Goal: Task Accomplishment & Management: Use online tool/utility

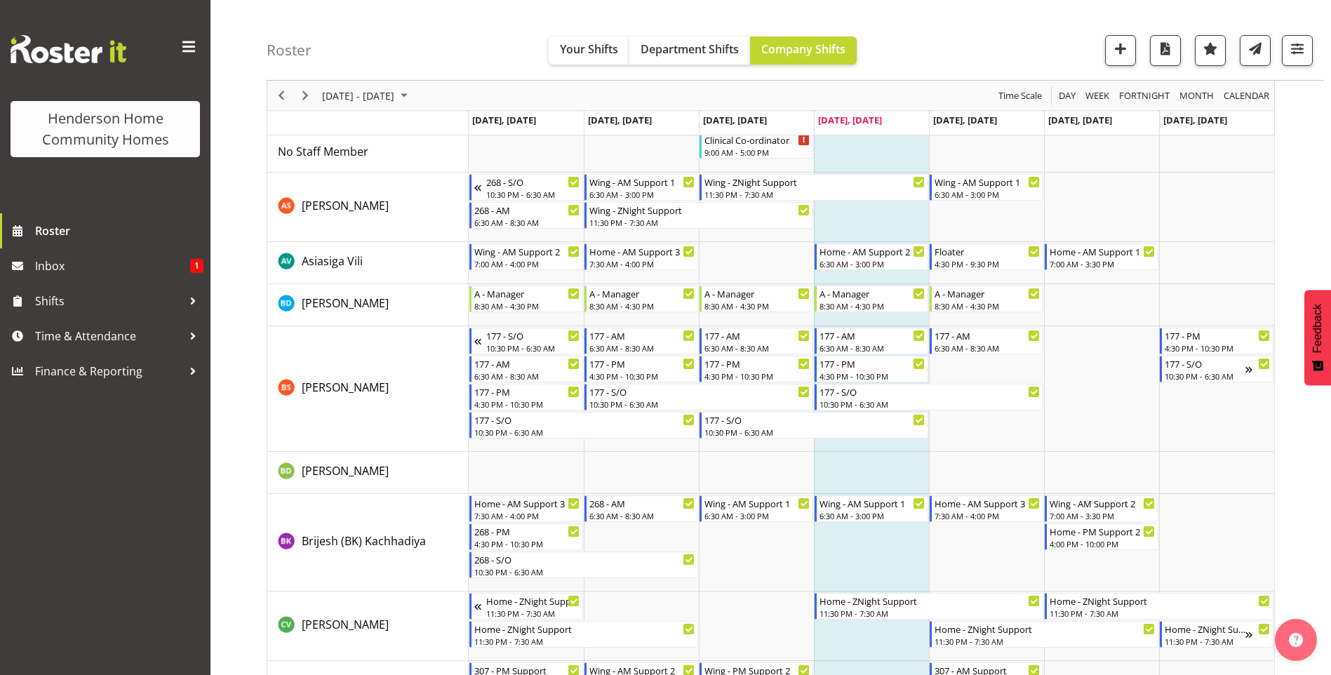
scroll to position [210, 0]
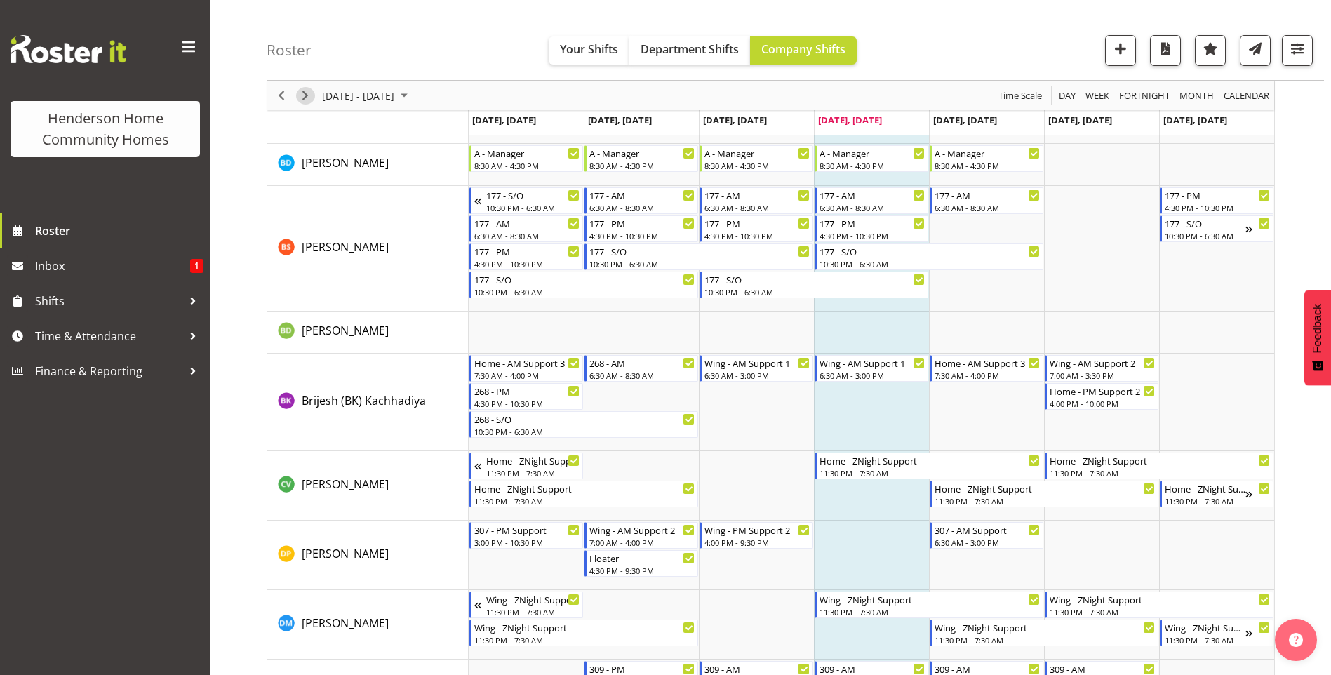
click at [303, 94] on span "Next" at bounding box center [305, 96] width 17 height 18
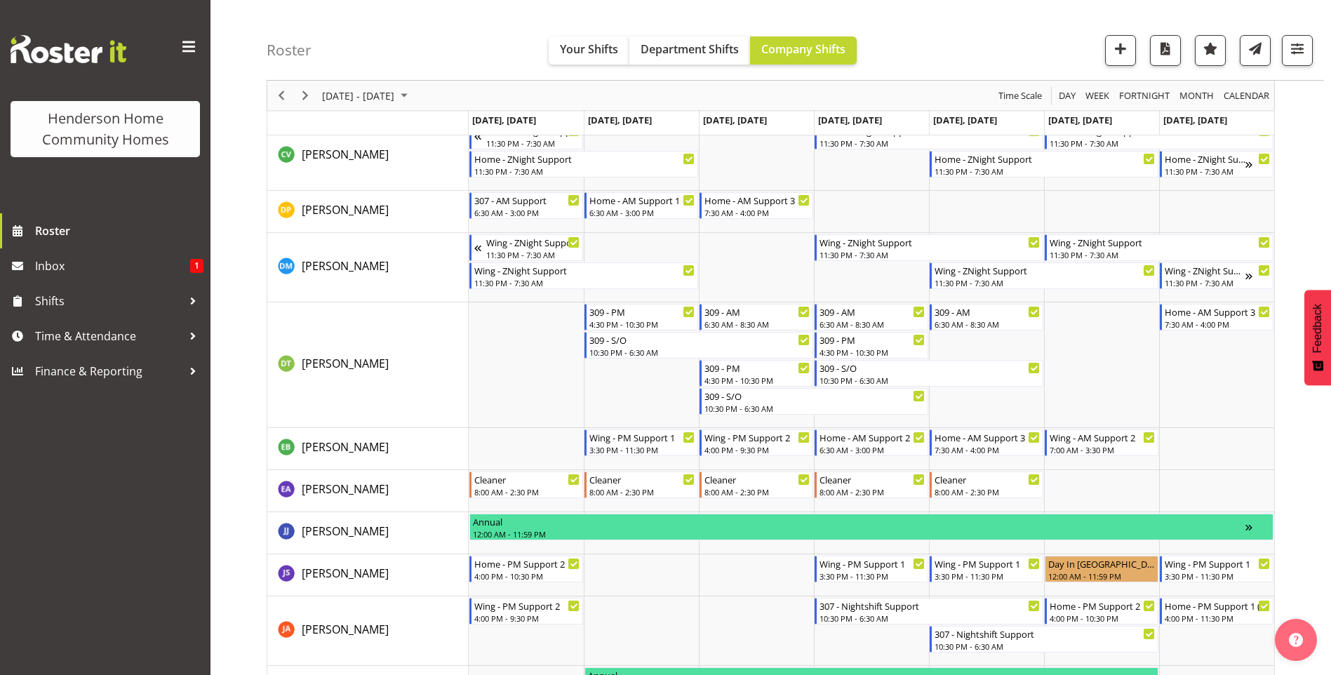
scroll to position [561, 0]
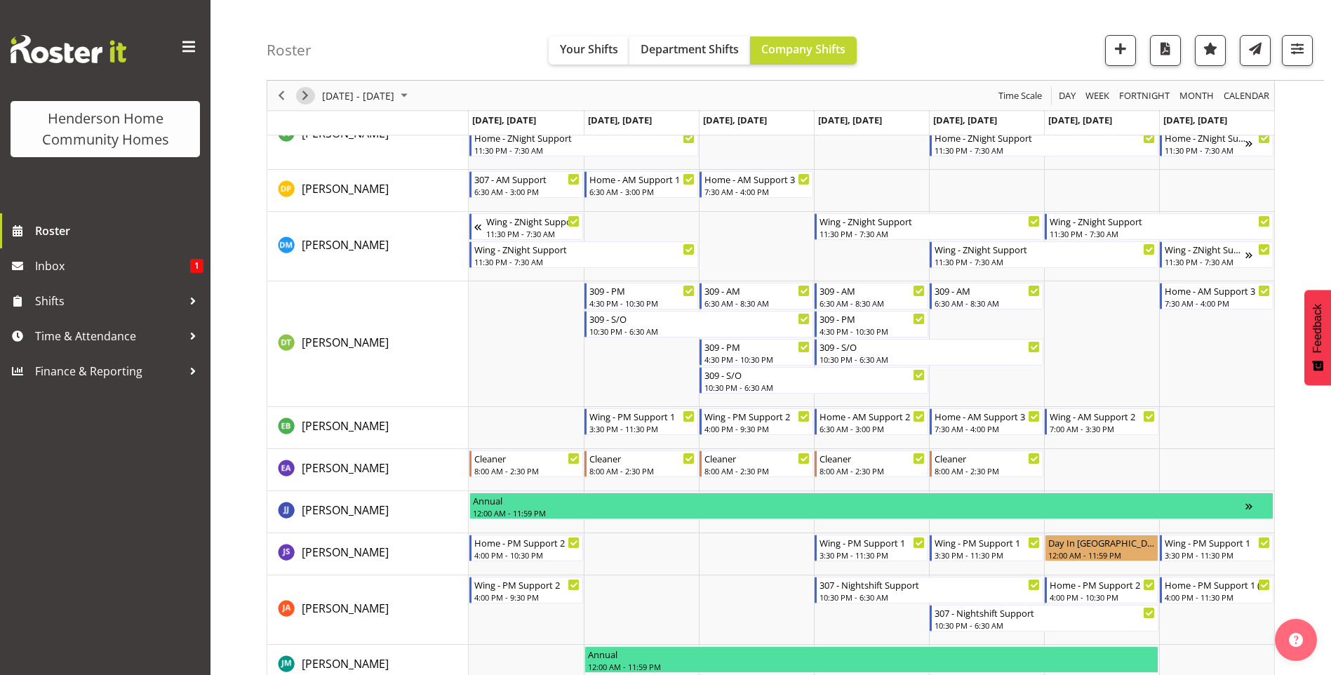
click at [302, 98] on span "Next" at bounding box center [305, 96] width 17 height 18
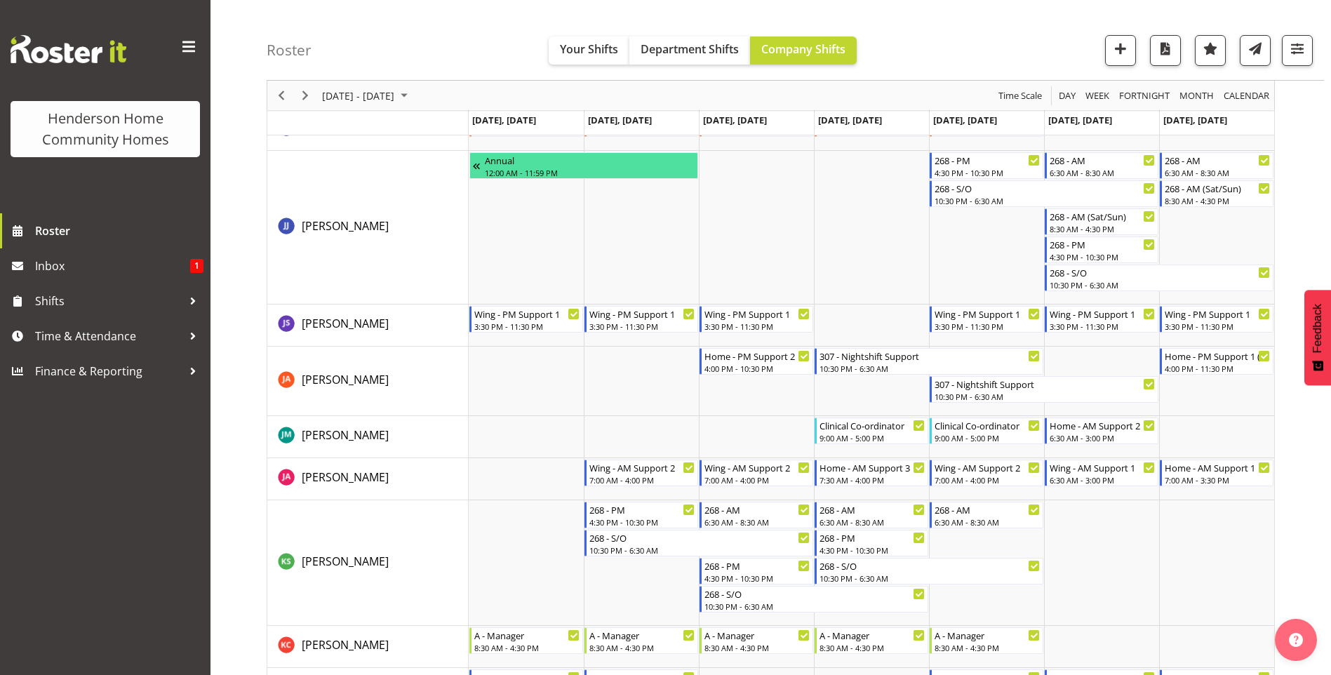
scroll to position [746, 0]
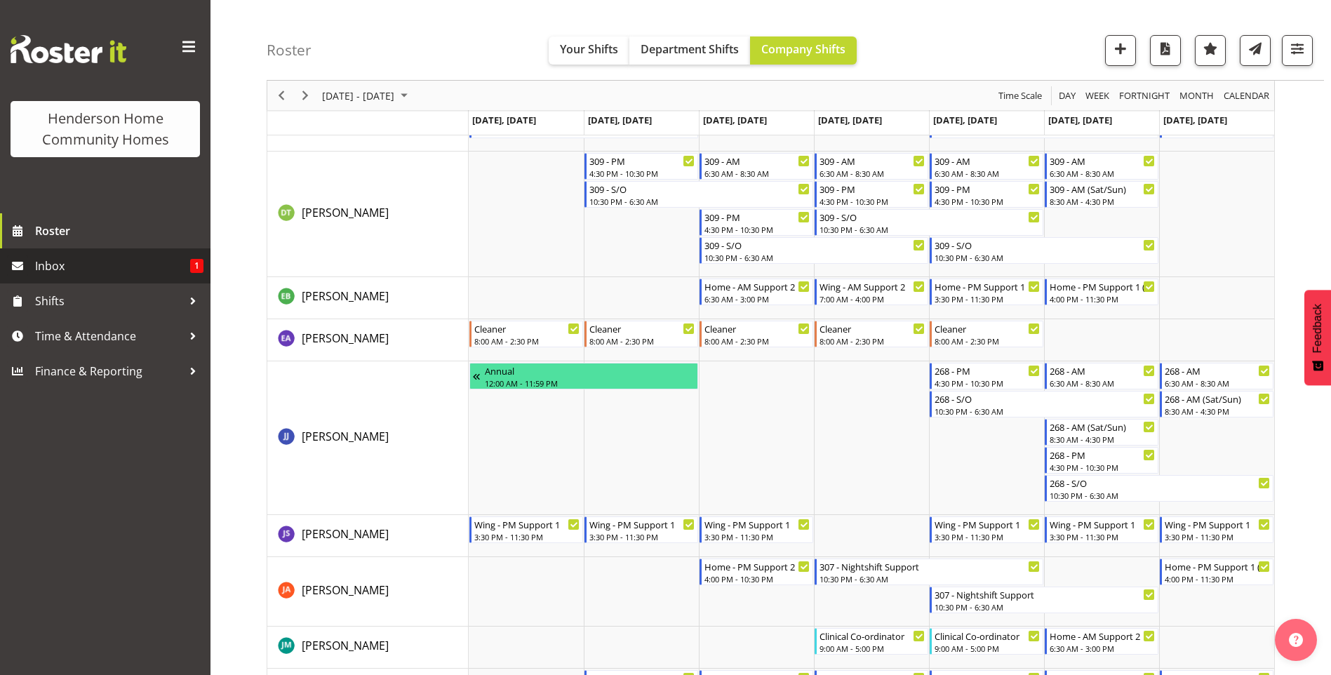
click at [154, 272] on span "Inbox" at bounding box center [112, 265] width 155 height 21
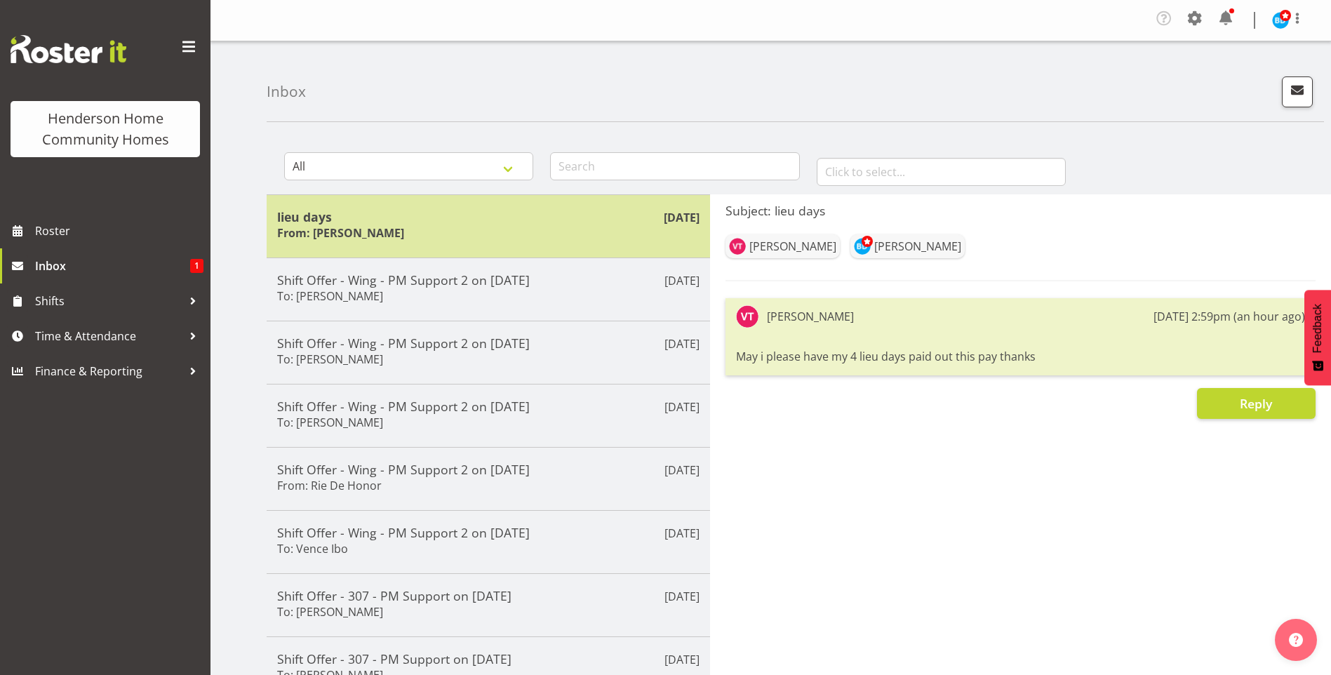
click at [472, 221] on h5 "lieu days" at bounding box center [488, 216] width 422 height 15
click at [523, 225] on div "lieu days From: [PERSON_NAME]" at bounding box center [488, 226] width 422 height 34
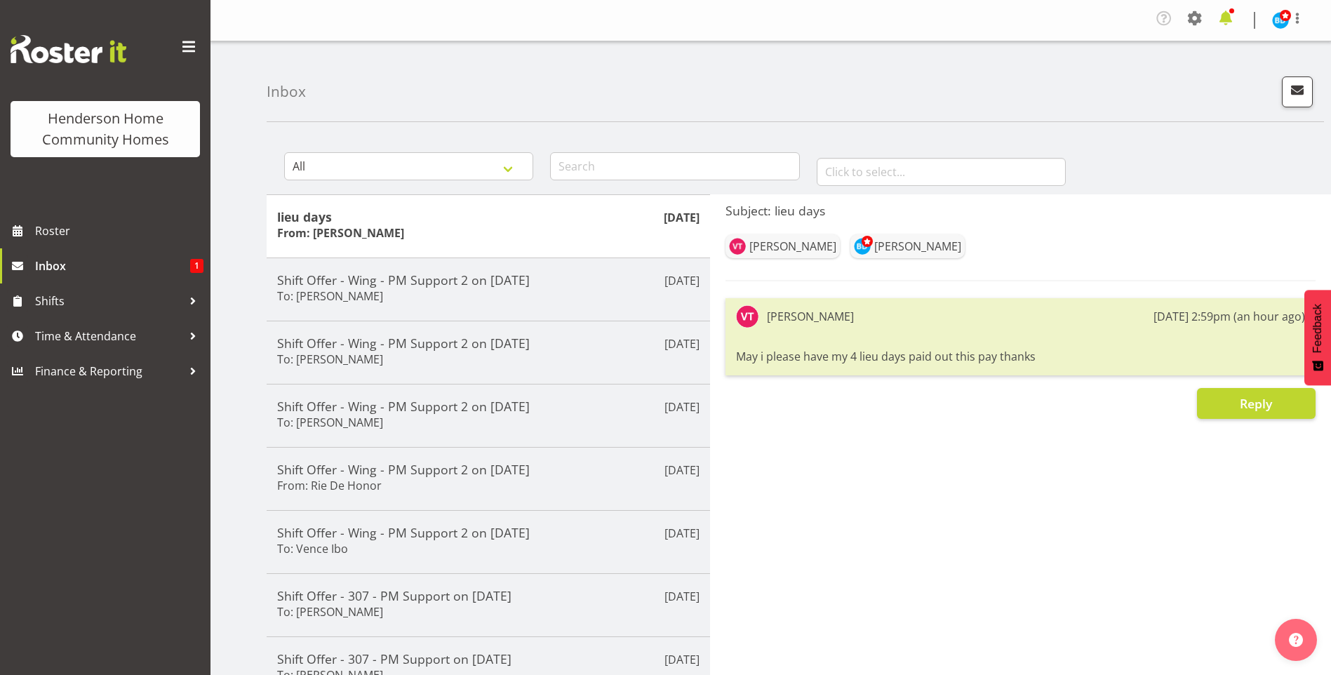
click at [1233, 14] on span at bounding box center [1226, 18] width 22 height 22
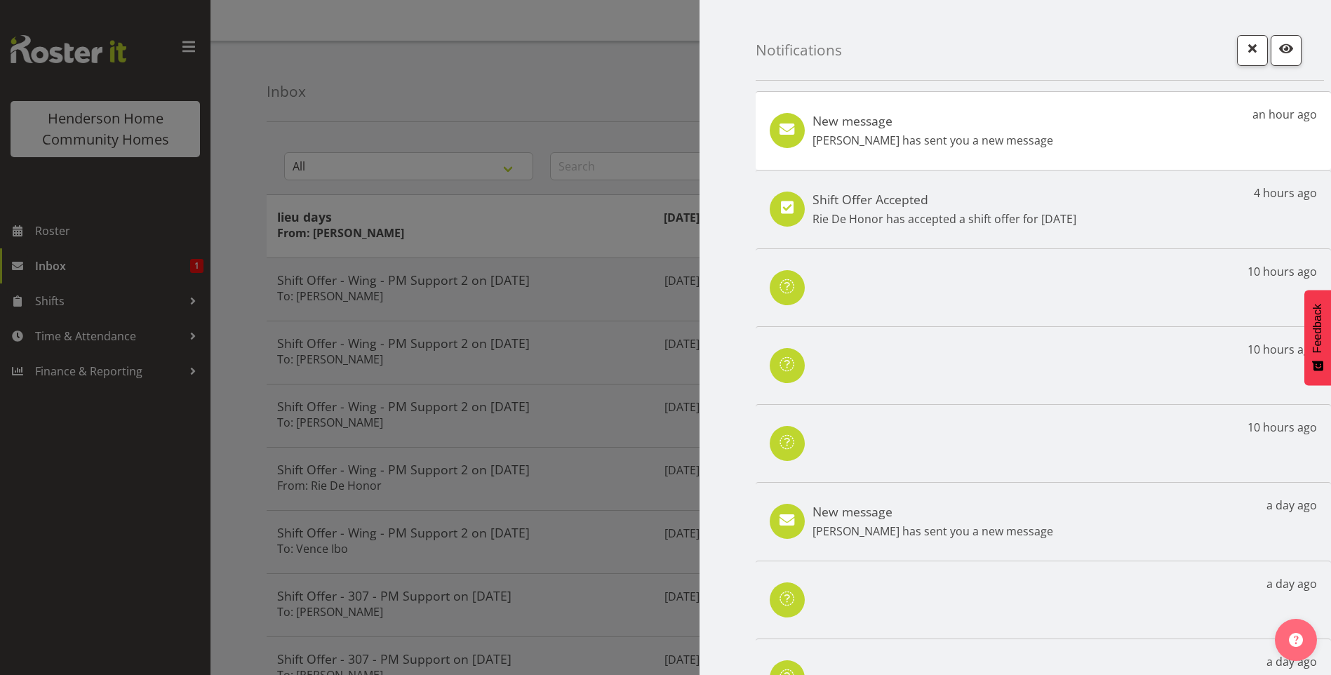
click at [982, 138] on p "[PERSON_NAME] has sent you a new message" at bounding box center [932, 140] width 241 height 17
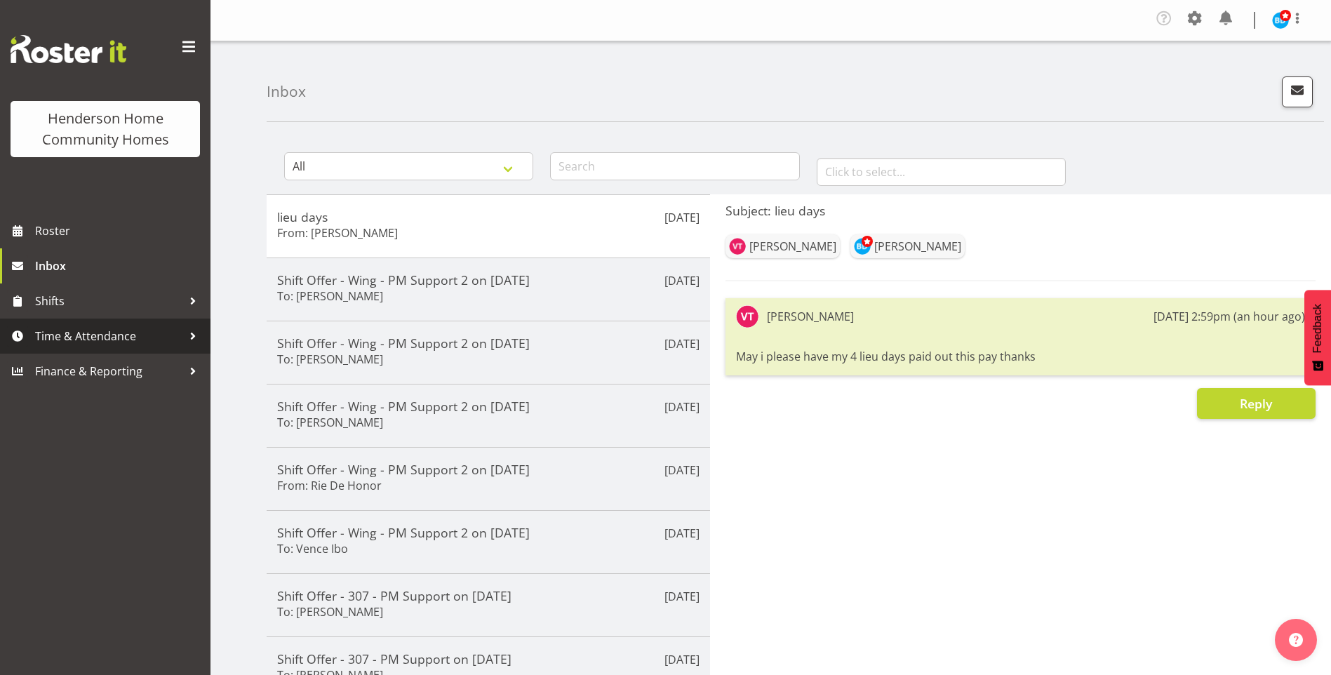
click at [92, 336] on span "Time & Attendance" at bounding box center [108, 336] width 147 height 21
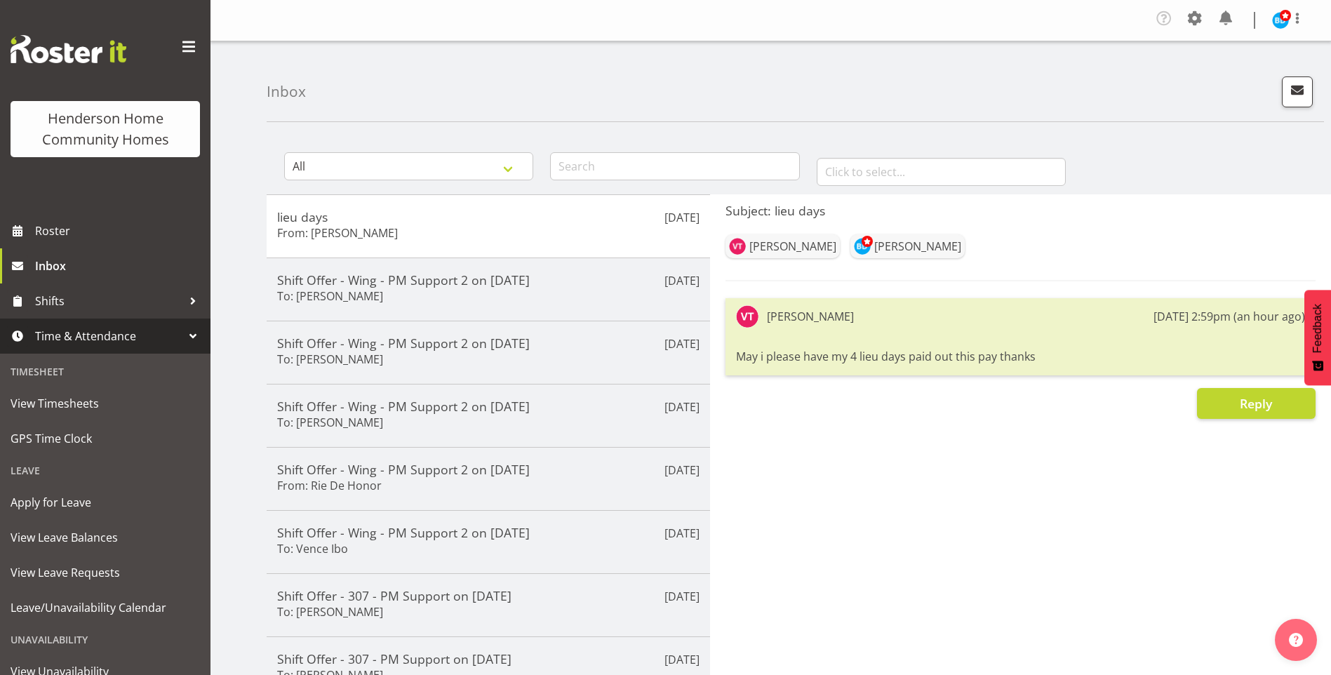
click at [128, 342] on span "Time & Attendance" at bounding box center [108, 336] width 147 height 21
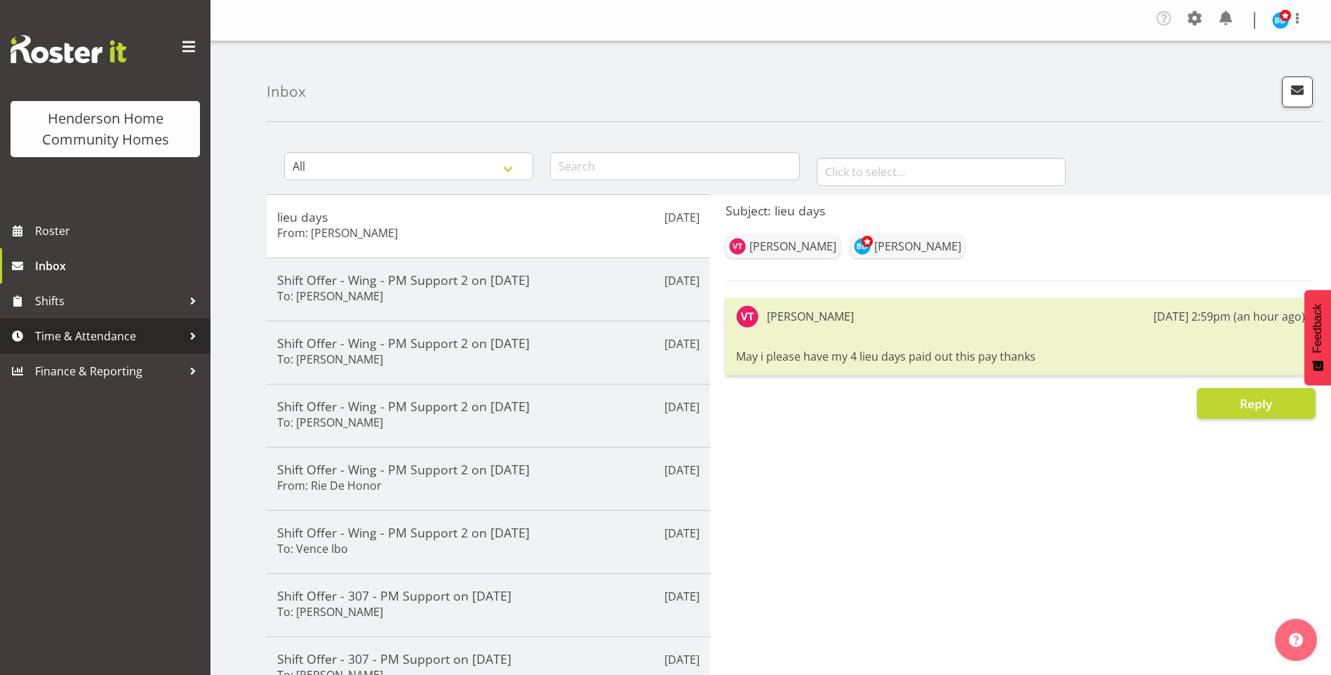
click at [105, 340] on span "Time & Attendance" at bounding box center [108, 336] width 147 height 21
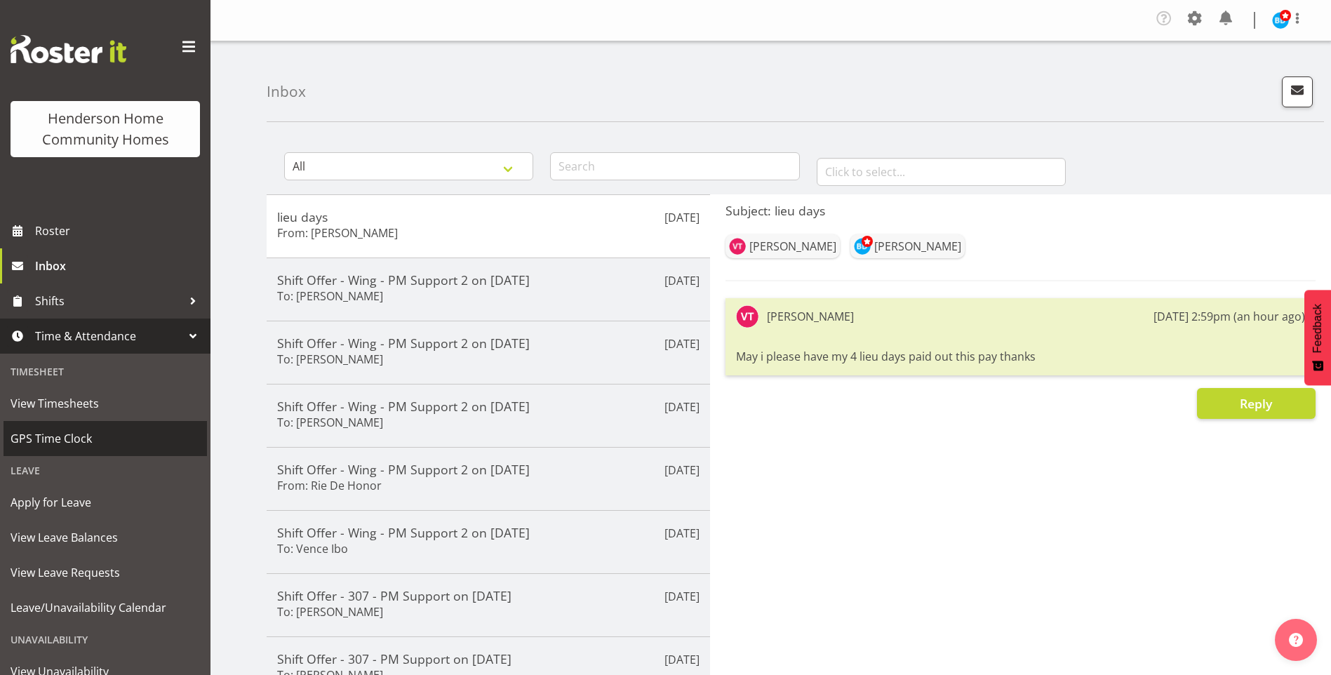
click at [81, 433] on span "GPS Time Clock" at bounding box center [105, 438] width 189 height 21
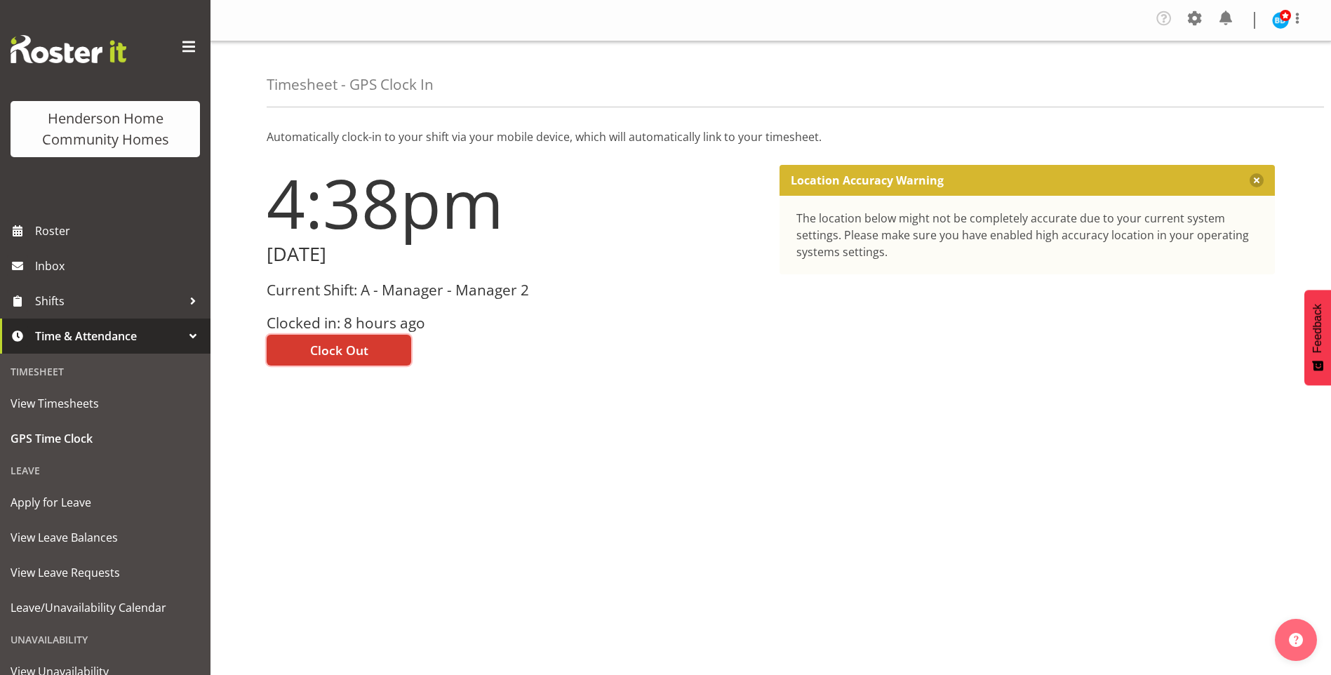
drag, startPoint x: 319, startPoint y: 352, endPoint x: 343, endPoint y: 342, distance: 26.1
click at [321, 352] on span "Clock Out" at bounding box center [339, 350] width 58 height 18
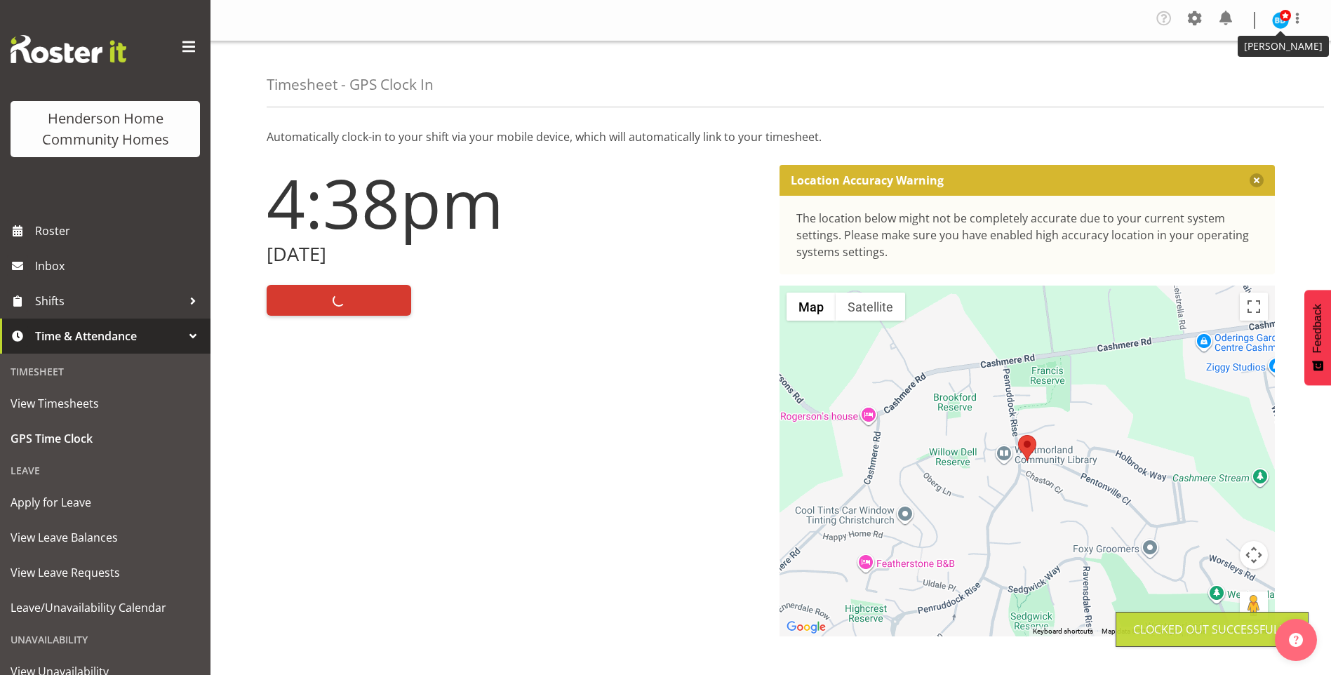
drag, startPoint x: 1279, startPoint y: 15, endPoint x: 1288, endPoint y: 22, distance: 10.5
click at [1280, 16] on figure at bounding box center [1280, 20] width 17 height 17
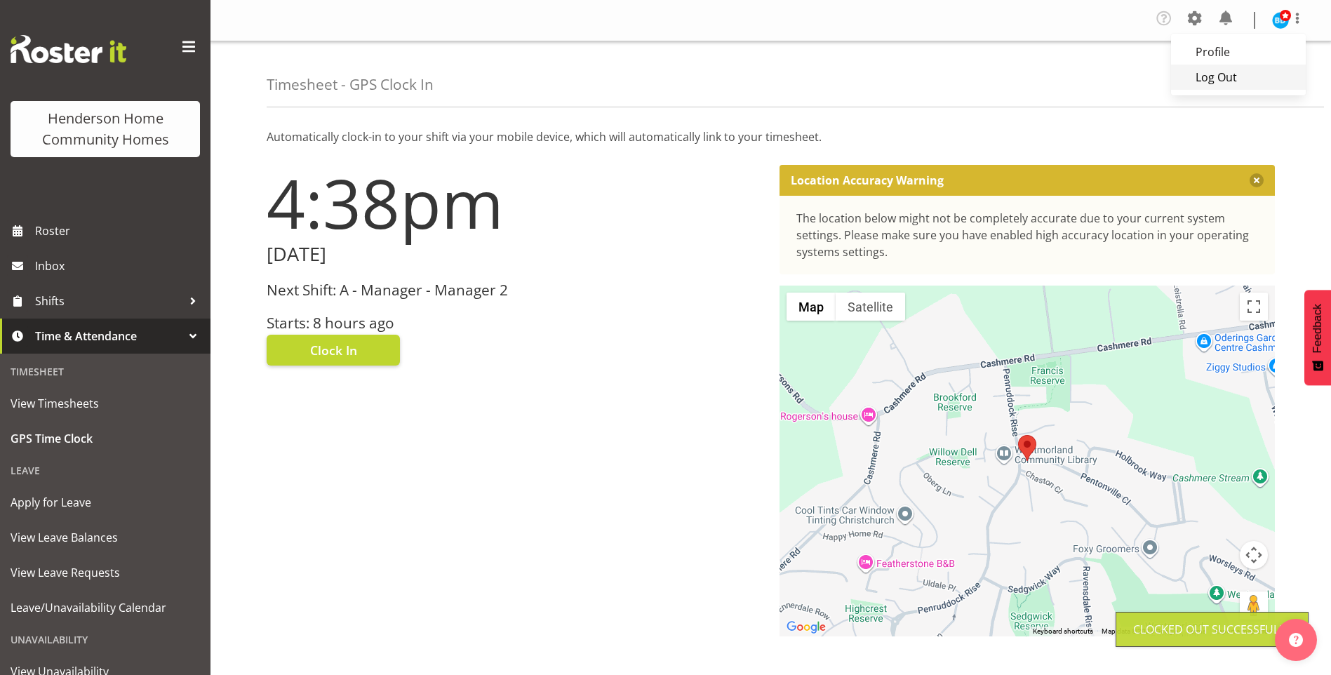
click at [1204, 81] on link "Log Out" at bounding box center [1238, 77] width 135 height 25
